Goal: Task Accomplishment & Management: Use online tool/utility

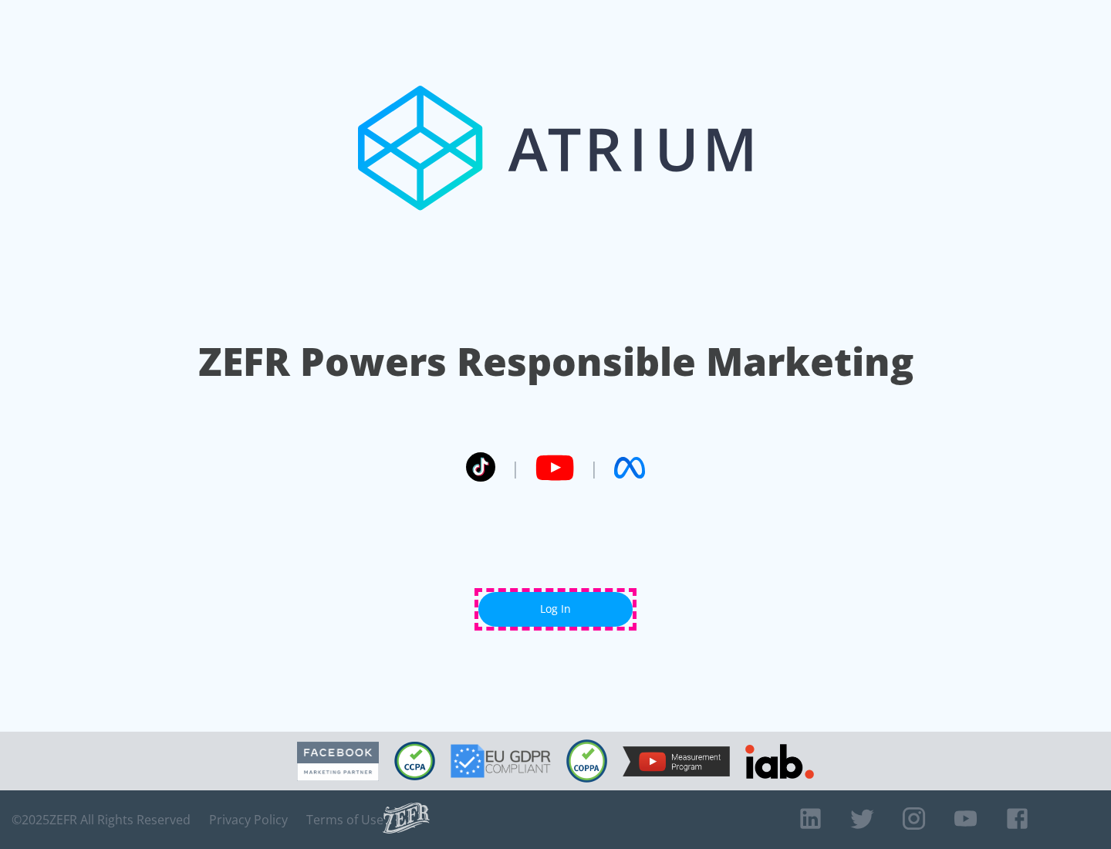
click at [555, 609] on link "Log In" at bounding box center [555, 609] width 154 height 35
